Goal: Task Accomplishment & Management: Manage account settings

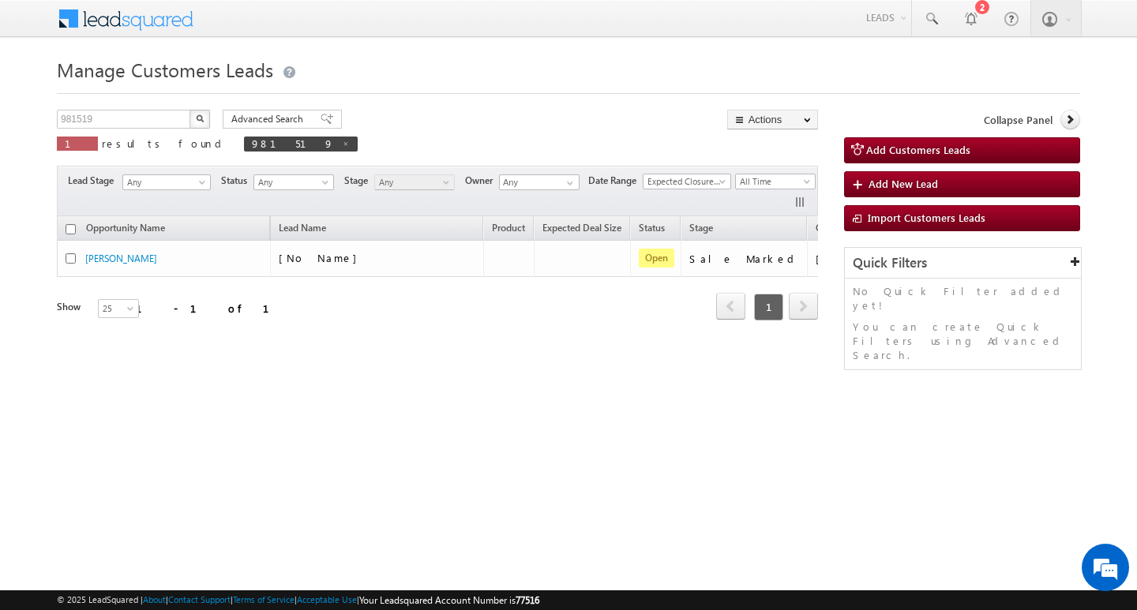
scroll to position [0, 64]
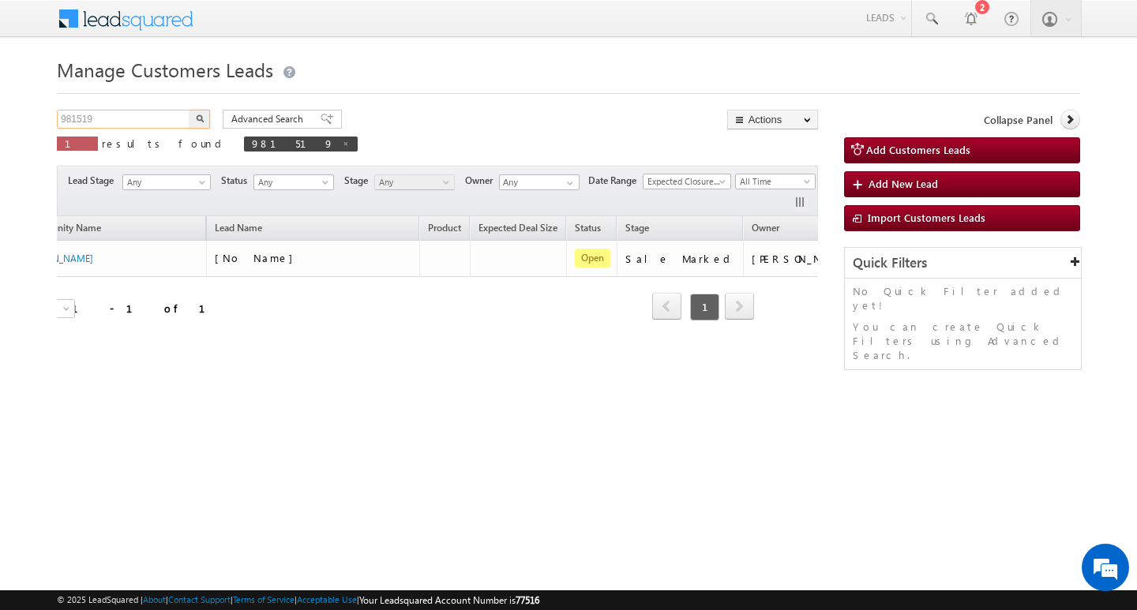
click at [152, 111] on input "981519" at bounding box center [124, 119] width 135 height 19
type input "Search Customers Leads"
click at [108, 116] on input "text" at bounding box center [124, 119] width 135 height 19
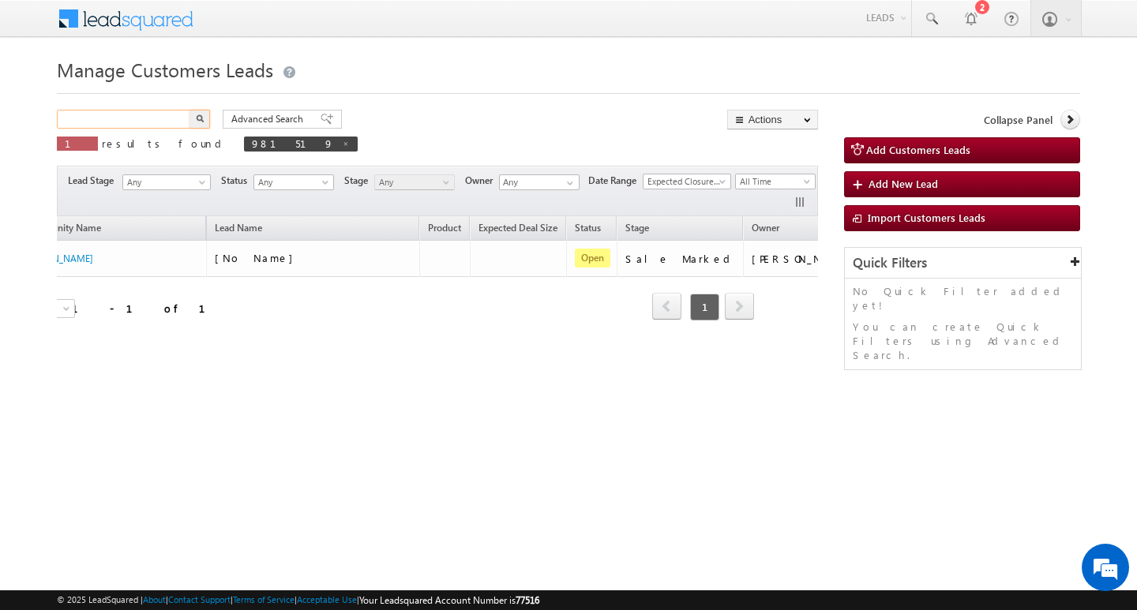
paste input "988963"
type input "988963"
click at [189, 110] on button "button" at bounding box center [199, 119] width 21 height 19
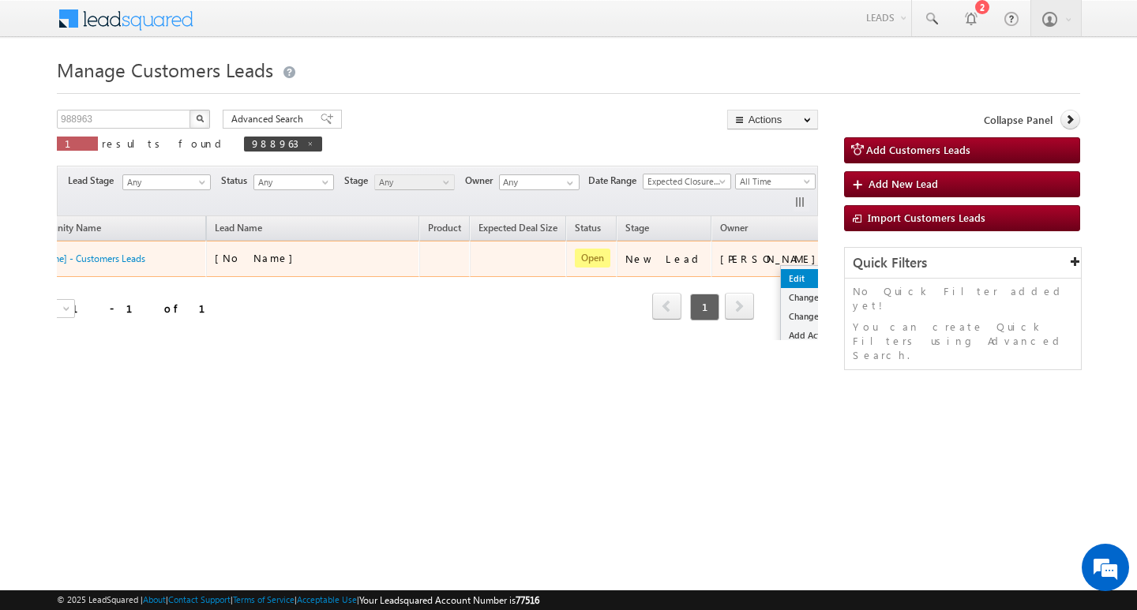
click at [781, 269] on link "Edit" at bounding box center [820, 278] width 79 height 19
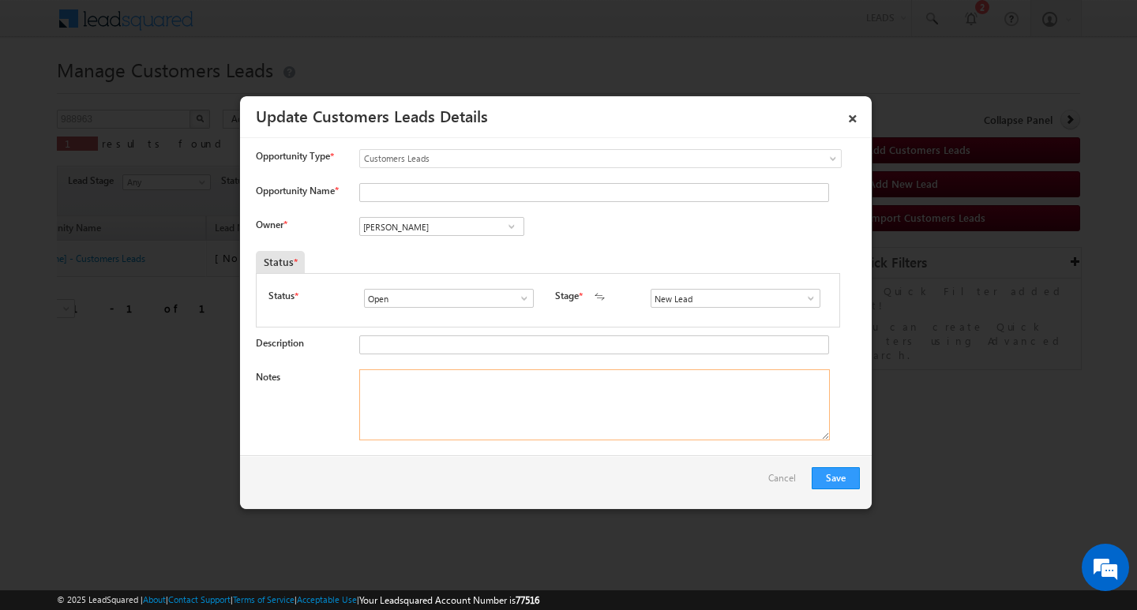
click at [572, 406] on textarea "Notes" at bounding box center [594, 404] width 471 height 71
click at [797, 294] on link at bounding box center [807, 299] width 20 height 16
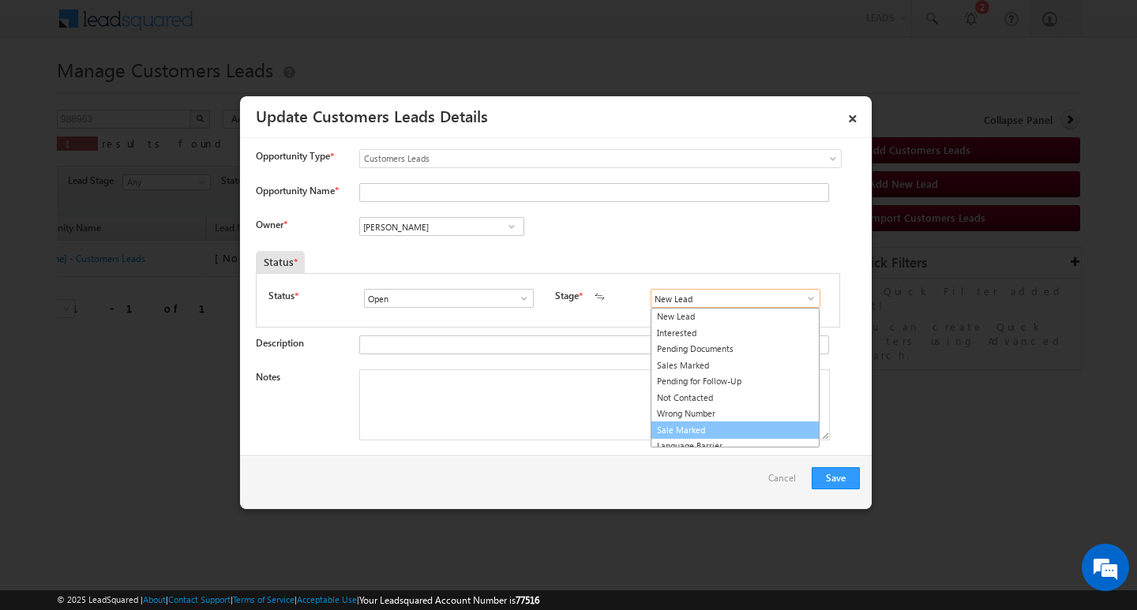
click at [734, 431] on link "Sale Marked" at bounding box center [735, 431] width 169 height 18
type input "Sale Marked"
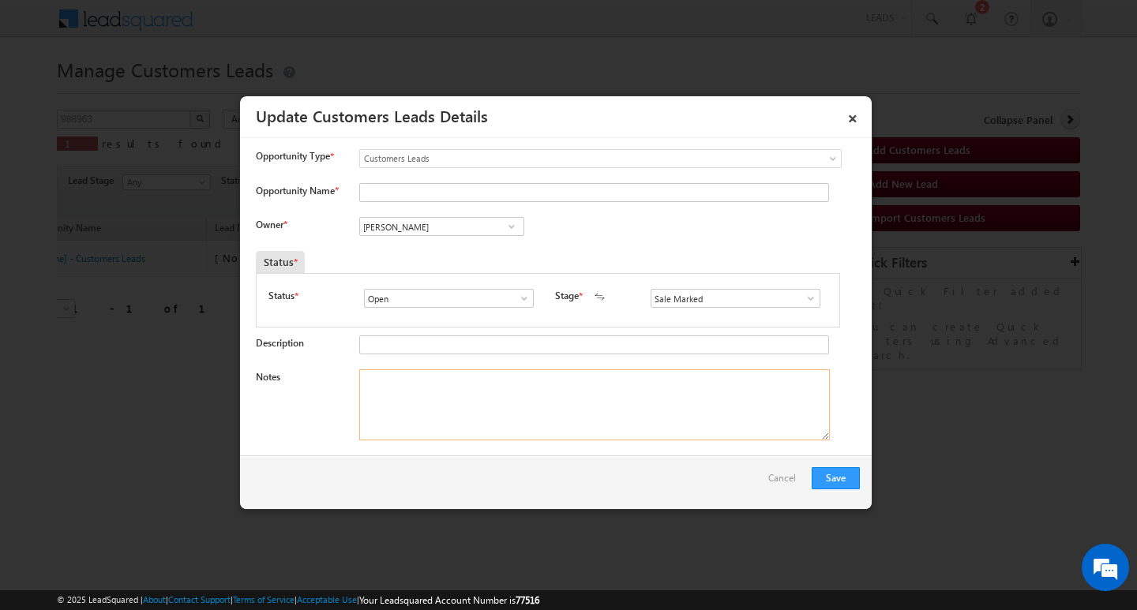
click at [486, 418] on textarea "Notes" at bounding box center [594, 404] width 471 height 71
click at [474, 294] on input "Open" at bounding box center [449, 298] width 170 height 19
click at [466, 497] on div "Save Cancel" at bounding box center [556, 483] width 632 height 54
drag, startPoint x: 460, startPoint y: 429, endPoint x: 62, endPoint y: 43, distance: 555.0
click at [444, 426] on textarea "Notes" at bounding box center [594, 404] width 471 height 71
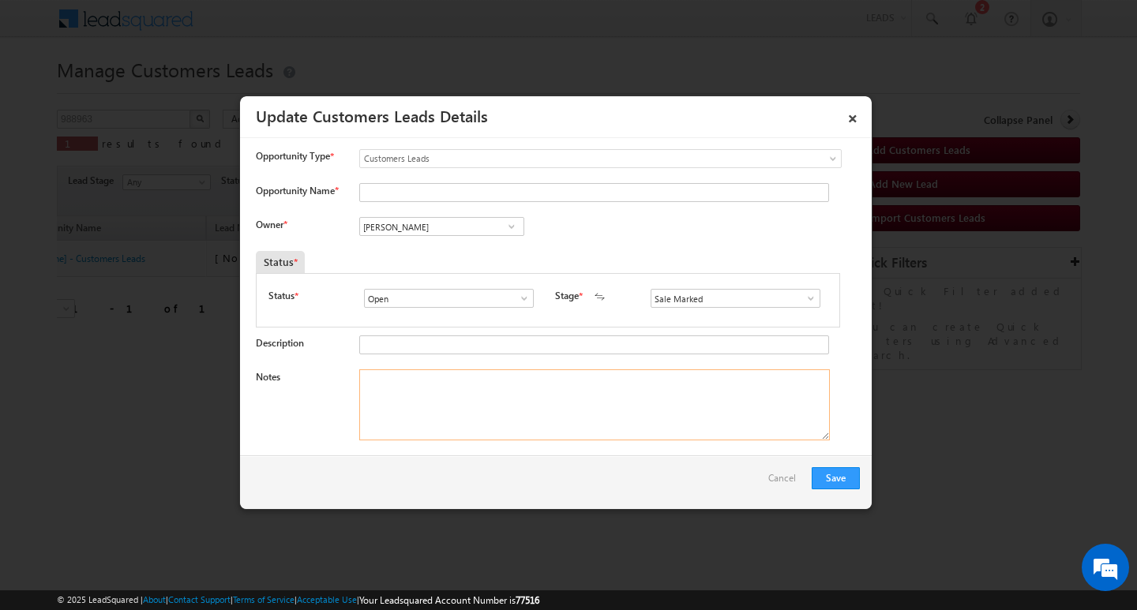
click at [500, 414] on textarea "Notes" at bounding box center [594, 404] width 471 height 71
paste textarea "[PERSON_NAME] / AG 38 / MOTHE INCOME : 35/ WORESK RXPW 5Y / PROPERTY TYPE : / G…"
type textarea "[PERSON_NAME] / AG 38 / MOTHE INCOME : 35/ WORESK RXPW 5Y / PROPERTY TYPE : / G…"
drag, startPoint x: 477, startPoint y: 213, endPoint x: 474, endPoint y: 224, distance: 11.5
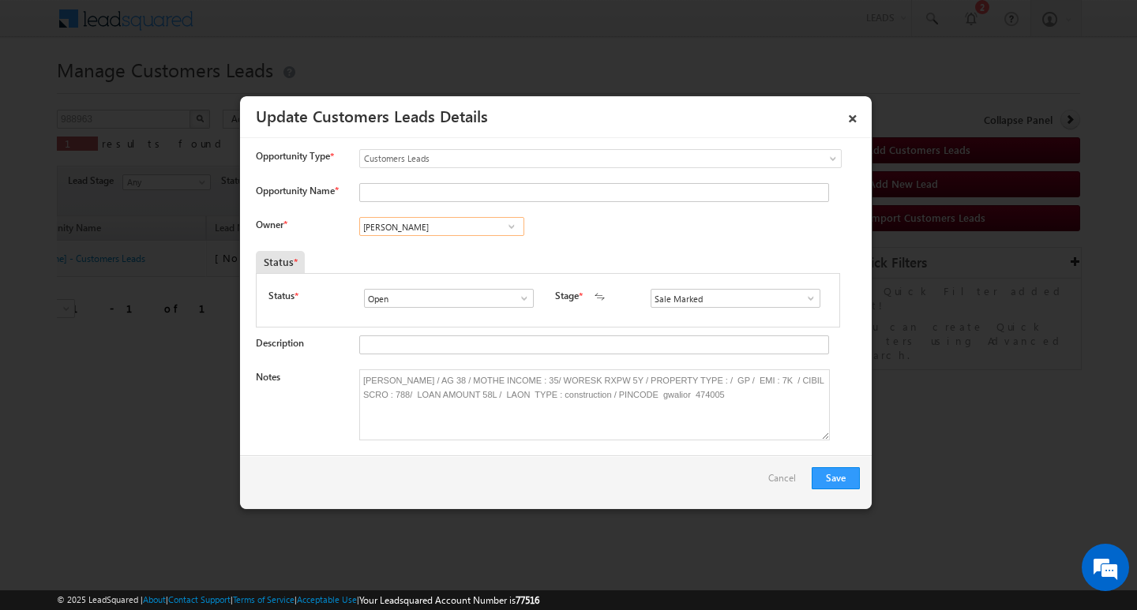
click at [473, 229] on input "[PERSON_NAME]" at bounding box center [441, 226] width 165 height 19
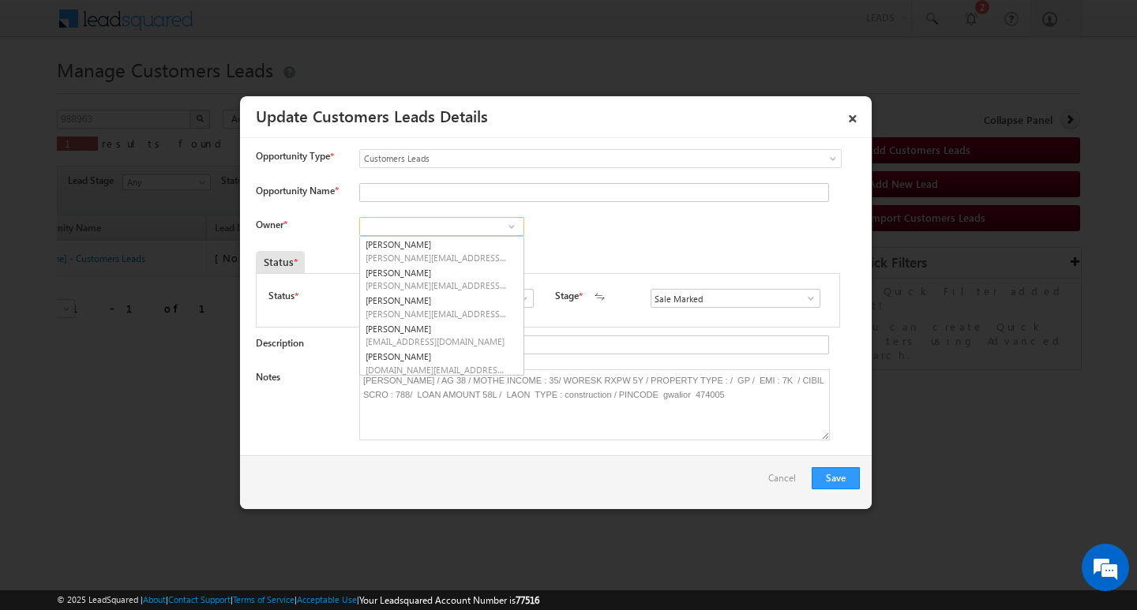
paste input "[PERSON_NAME]"
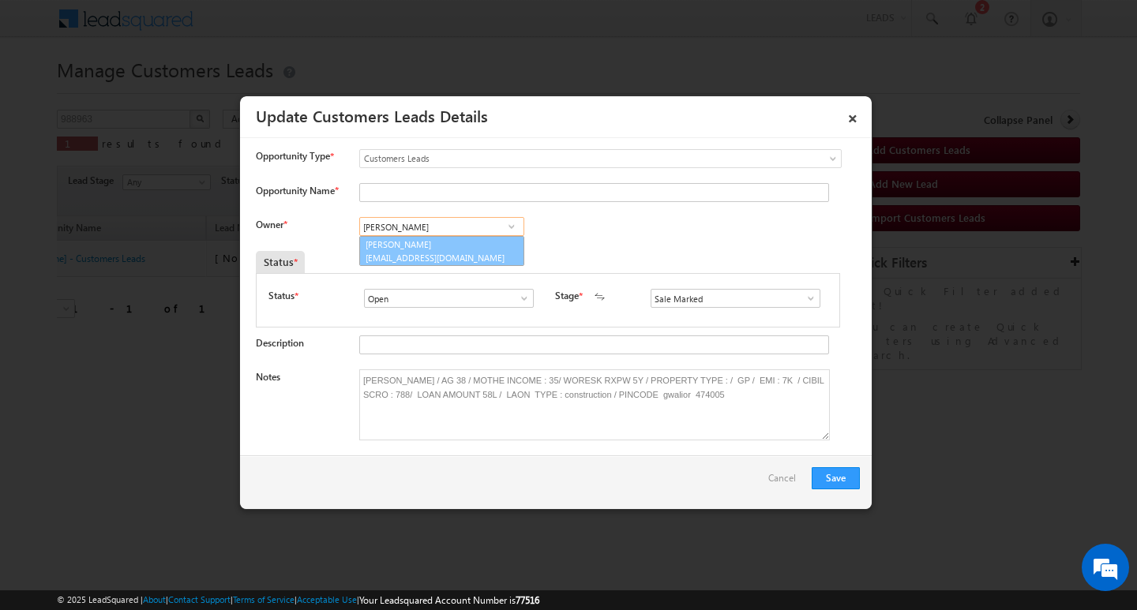
click at [460, 253] on span "[EMAIL_ADDRESS][DOMAIN_NAME]" at bounding box center [437, 258] width 142 height 12
type input "[PERSON_NAME]"
click at [429, 197] on input "Opportunity Name *" at bounding box center [594, 192] width 470 height 19
paste input "[PERSON_NAME]"
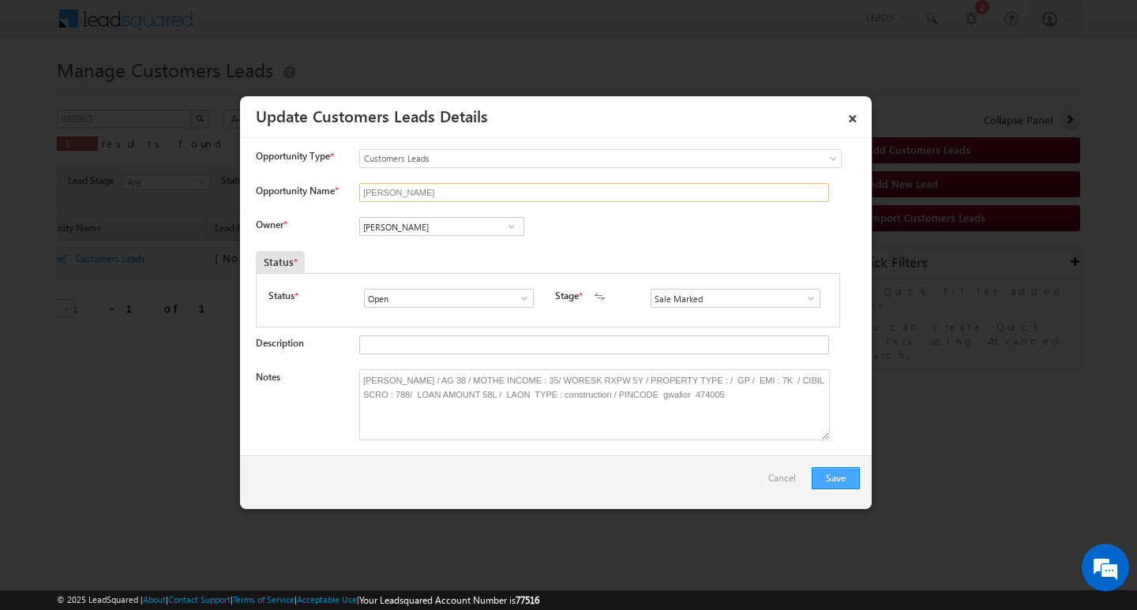
type input "[PERSON_NAME]"
click at [833, 482] on button "Save" at bounding box center [836, 478] width 48 height 22
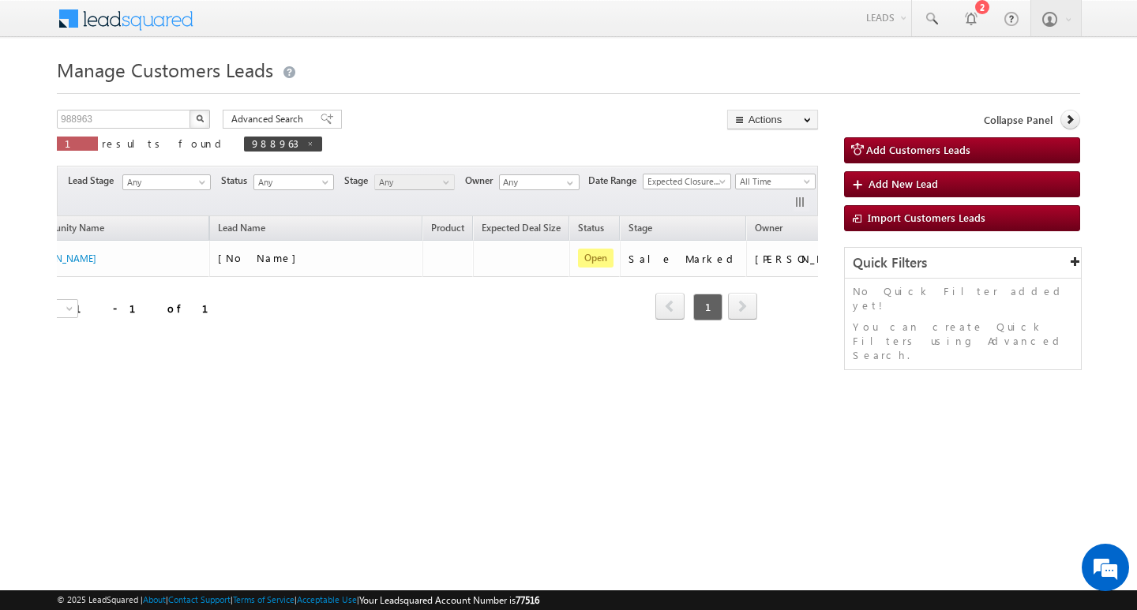
scroll to position [0, 0]
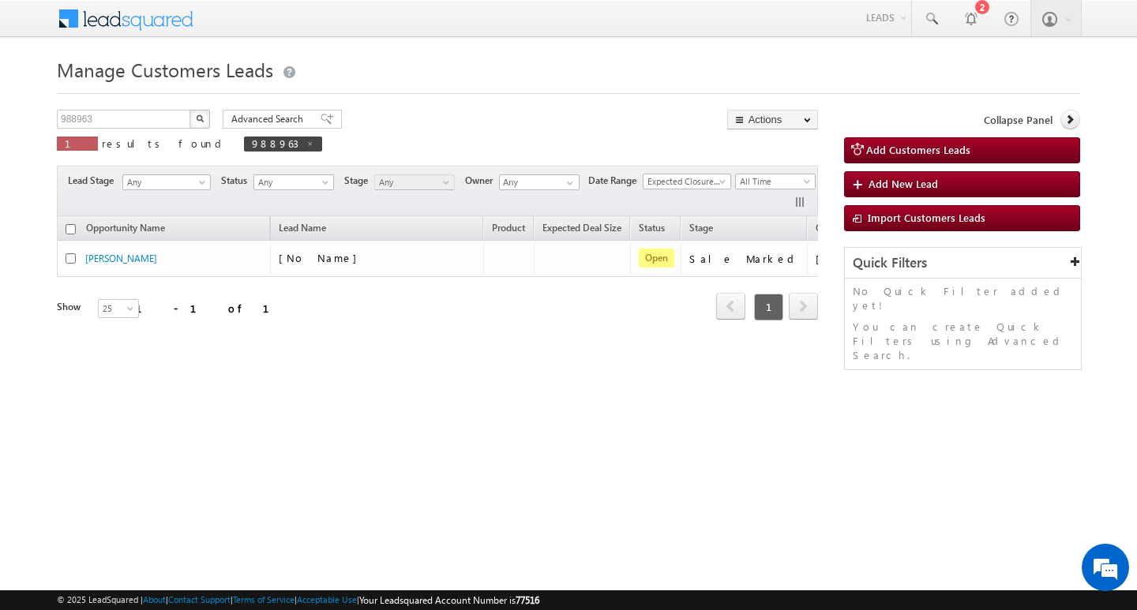
click at [407, 487] on html "Menu Kajal Tiwari sitar a10@k serve .co.i" at bounding box center [568, 243] width 1137 height 487
